Goal: Navigation & Orientation: Find specific page/section

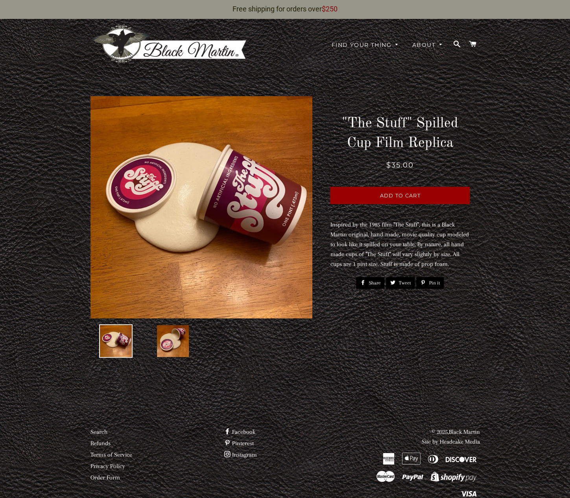
click at [137, 38] on img at bounding box center [169, 44] width 157 height 41
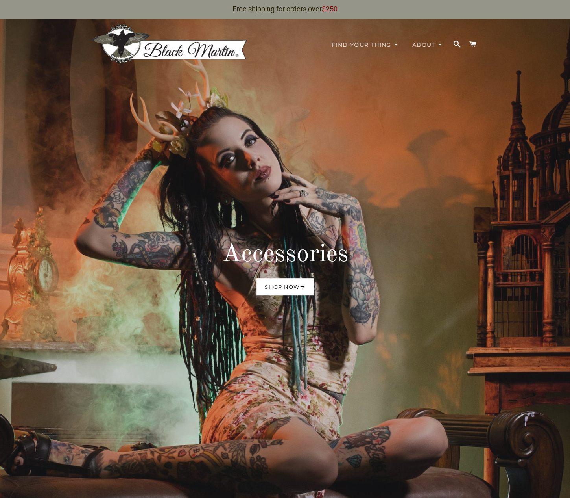
click at [300, 284] on link "Shop now" at bounding box center [285, 286] width 57 height 17
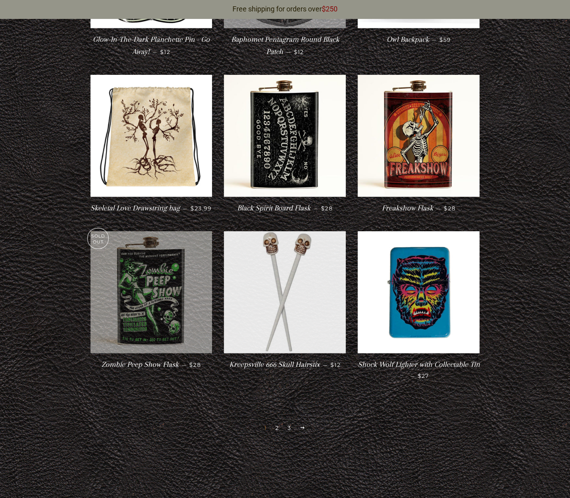
scroll to position [1164, 0]
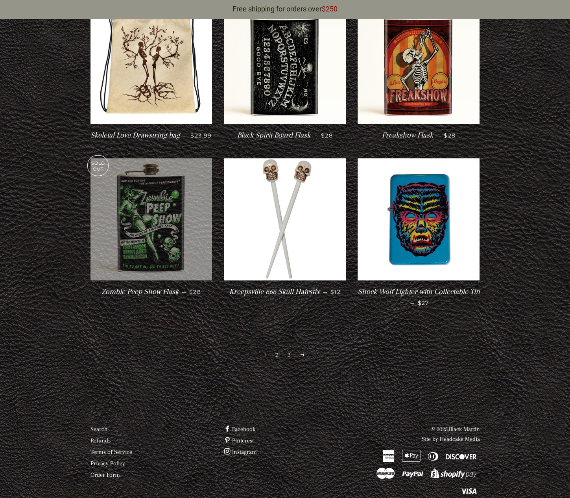
click at [279, 349] on link "2" at bounding box center [277, 355] width 10 height 12
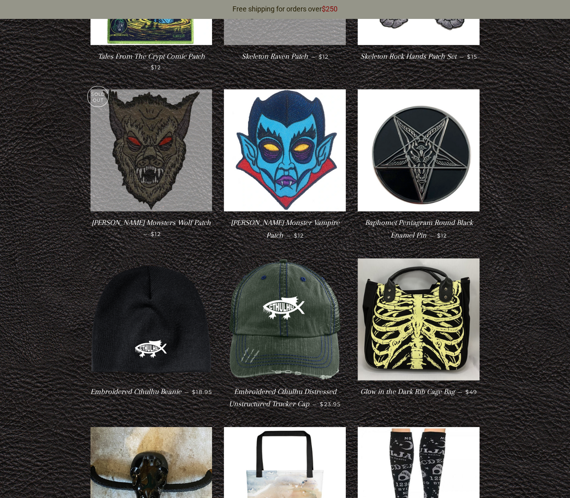
scroll to position [1142, 0]
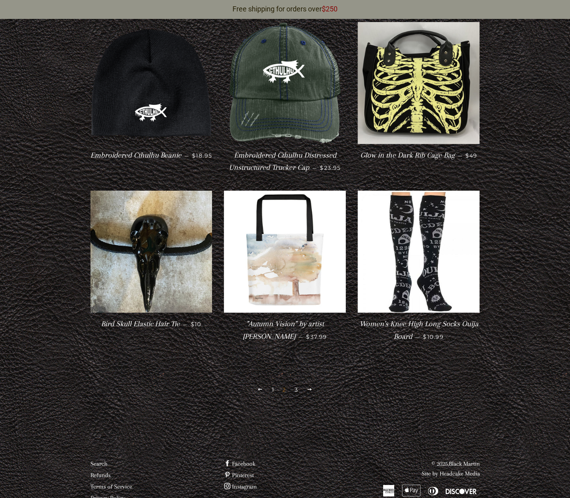
click at [296, 383] on link "3" at bounding box center [297, 389] width 10 height 12
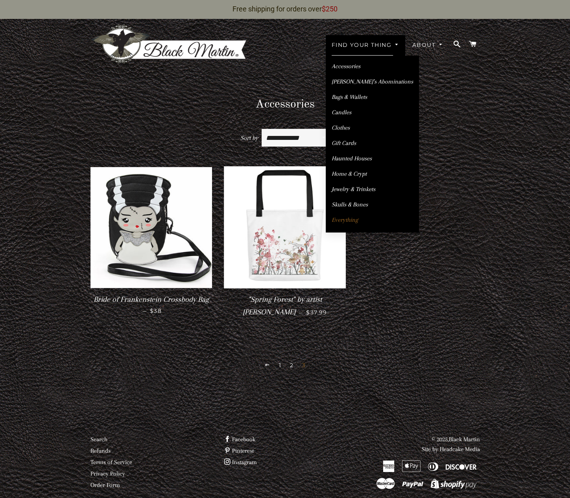
click at [346, 213] on link "Everything" at bounding box center [372, 220] width 93 height 14
